Goal: Transaction & Acquisition: Subscribe to service/newsletter

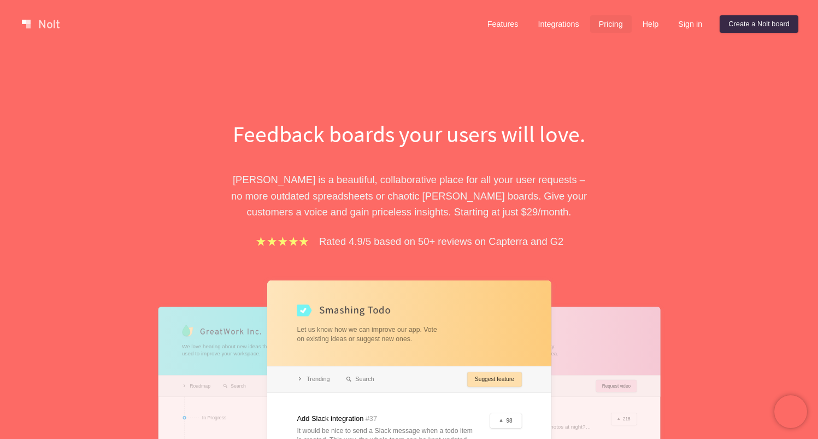
click at [606, 26] on link "Pricing" at bounding box center [611, 23] width 42 height 17
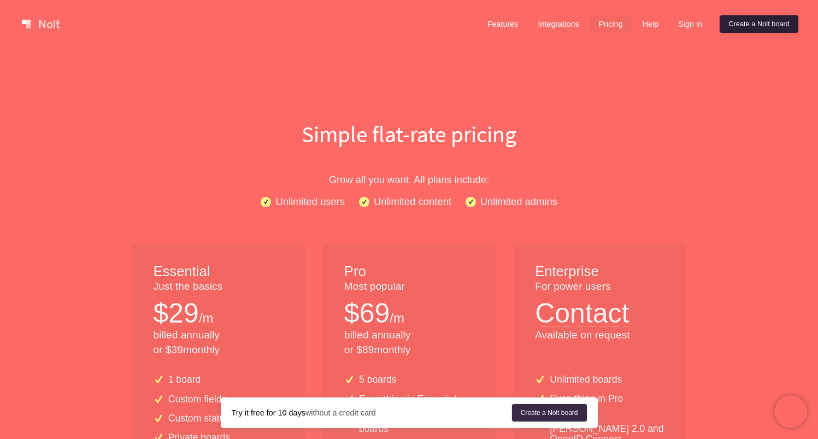
click at [746, 23] on link "Create a Nolt board" at bounding box center [759, 23] width 79 height 17
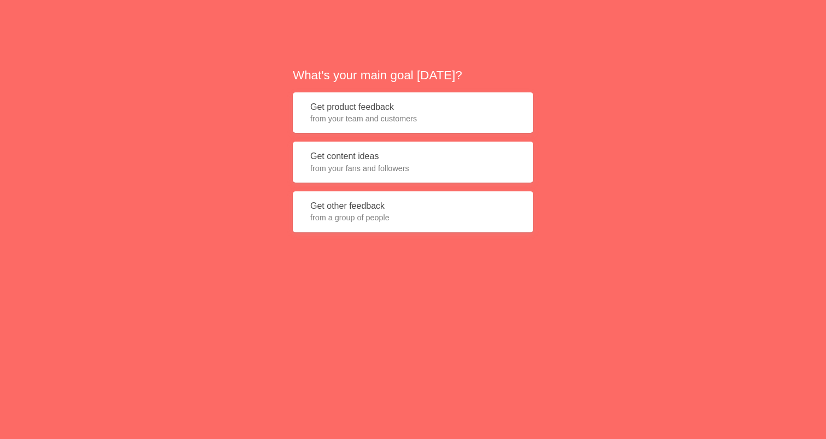
click at [332, 115] on span "from your team and customers" at bounding box center [412, 118] width 205 height 11
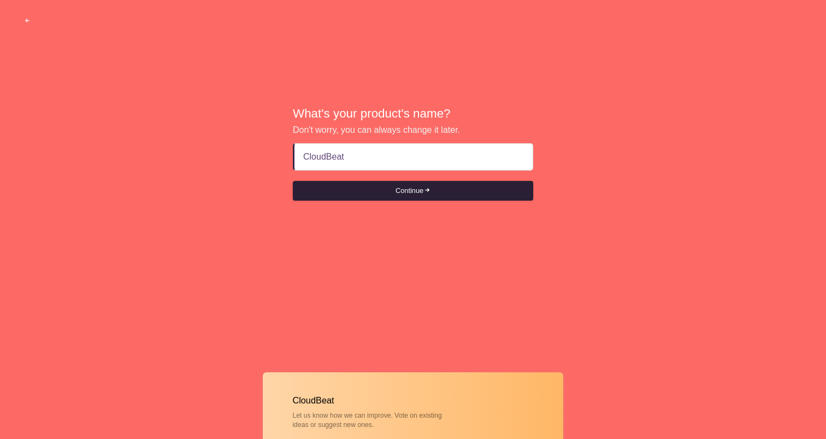
click at [422, 186] on button "Continue" at bounding box center [413, 191] width 240 height 20
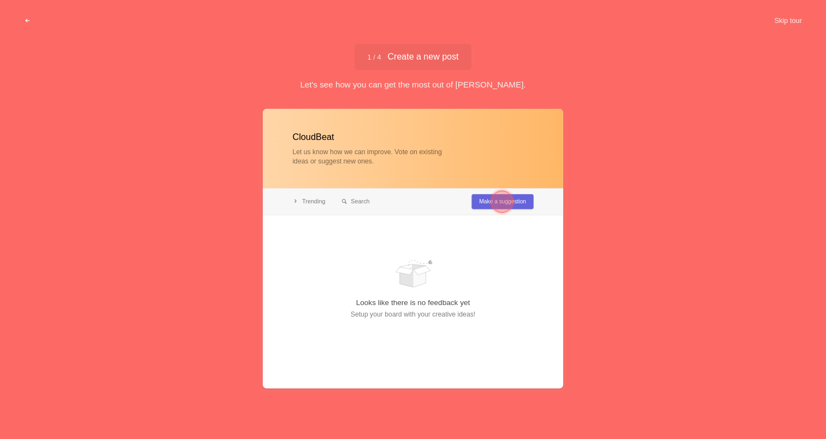
type input "CloudBeat"
click at [425, 57] on span "1 / 4 Create a new post" at bounding box center [413, 56] width 91 height 9
click at [798, 21] on button "Skip tour" at bounding box center [788, 21] width 54 height 20
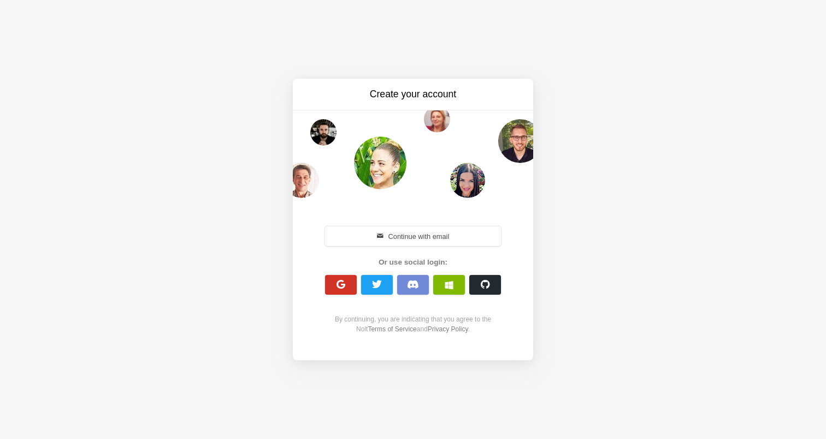
click at [332, 288] on button "button" at bounding box center [341, 285] width 32 height 20
